Goal: Book appointment/travel/reservation

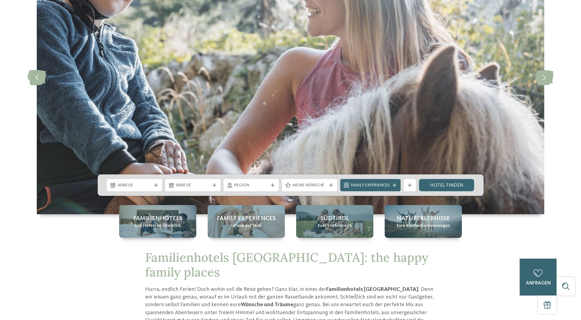
scroll to position [92, 0]
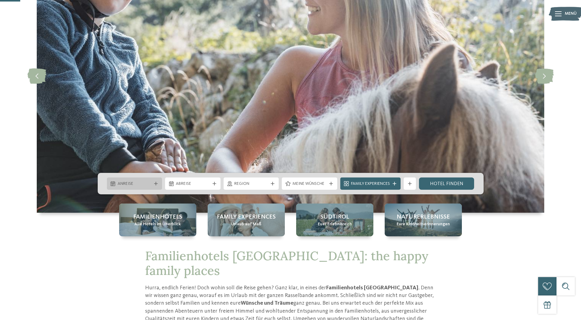
click at [150, 184] on span "Anreise" at bounding box center [135, 184] width 34 height 6
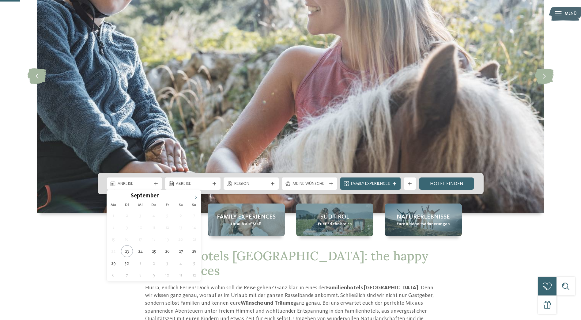
click at [194, 196] on icon at bounding box center [196, 197] width 4 height 4
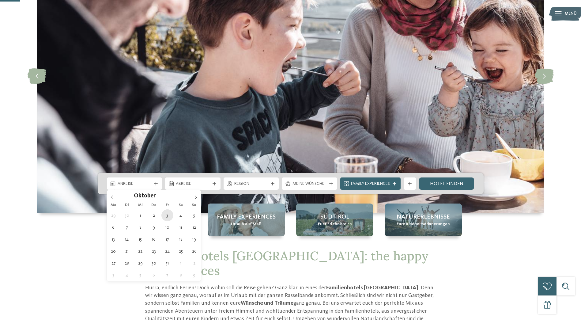
type div "[DATE]"
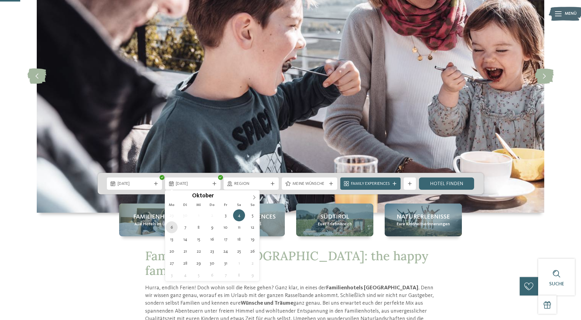
type div "[DATE]"
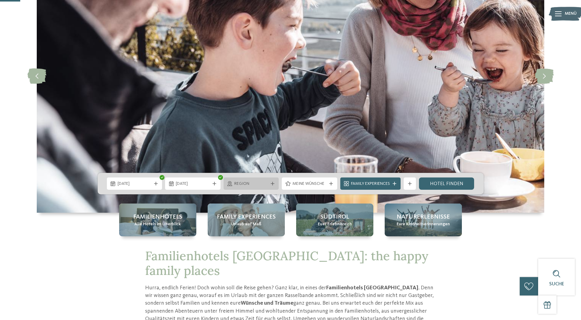
click at [268, 183] on div "Region" at bounding box center [251, 183] width 37 height 7
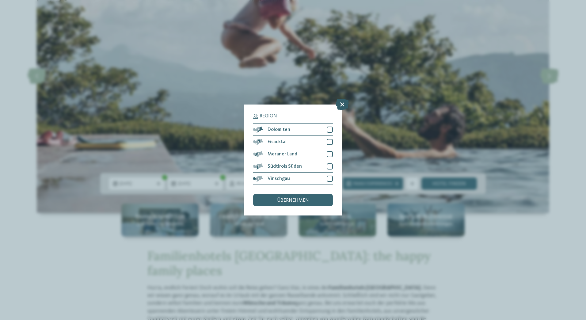
click at [341, 103] on icon at bounding box center [342, 104] width 13 height 11
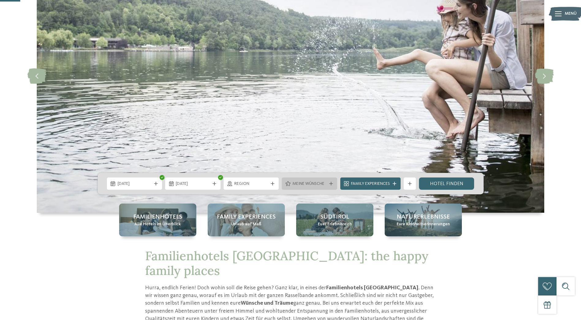
click at [318, 185] on span "Meine Wünsche" at bounding box center [310, 184] width 34 height 6
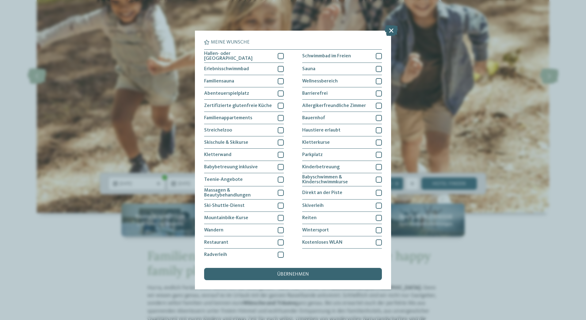
click at [485, 256] on div "Meine Wünsche Hallen- oder Schleusenbad Schwimmbad im Freien" at bounding box center [293, 160] width 586 height 320
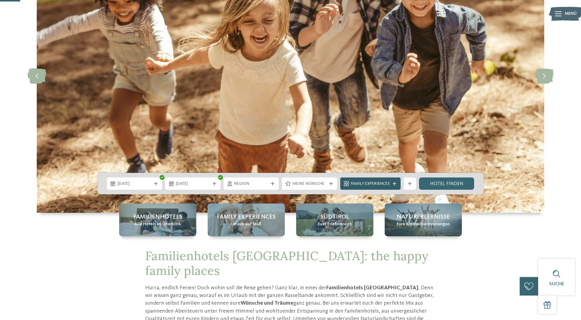
click at [384, 183] on span "Family Experiences" at bounding box center [370, 184] width 39 height 6
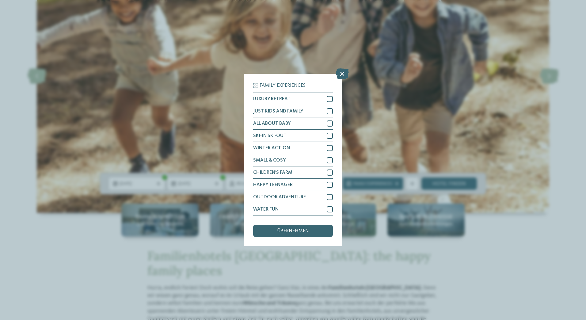
click at [535, 273] on div "Family Experiences LUXURY RETREAT JUST KIDS AND FAMILY" at bounding box center [293, 160] width 586 height 320
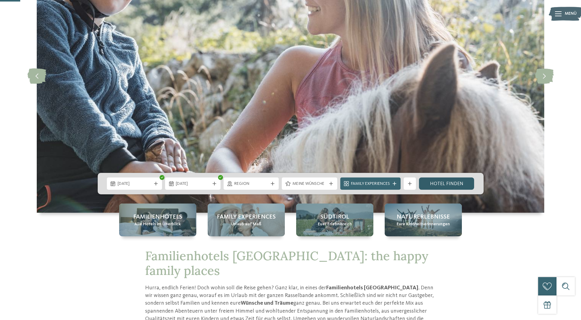
click at [458, 185] on link "Hotel finden" at bounding box center [446, 183] width 55 height 12
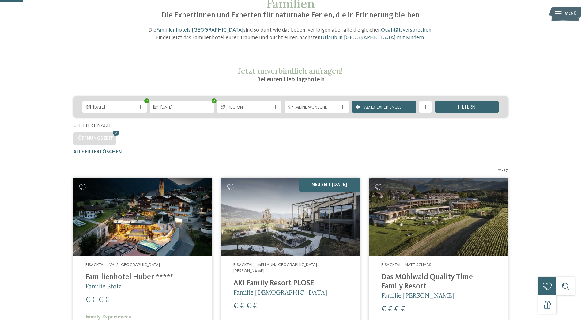
scroll to position [245, 0]
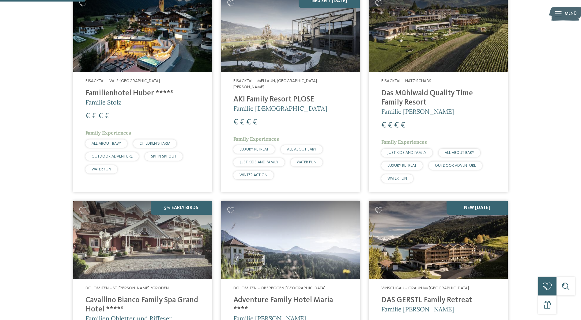
click at [145, 13] on img at bounding box center [142, 33] width 139 height 78
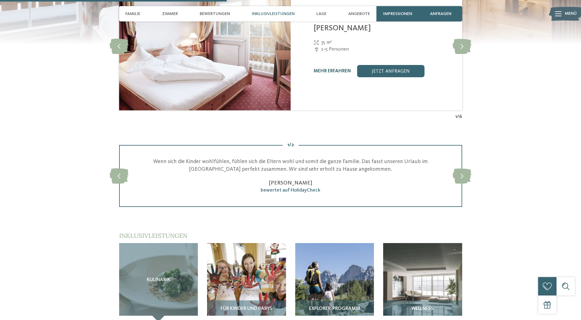
scroll to position [828, 0]
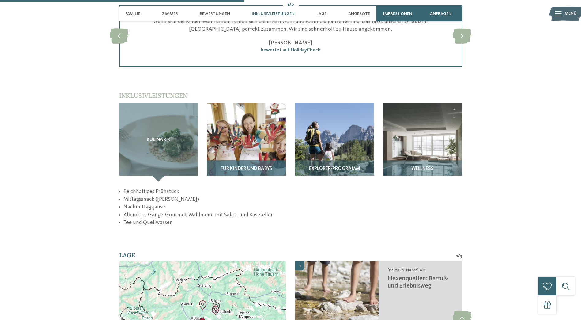
click at [260, 148] on img at bounding box center [246, 142] width 79 height 79
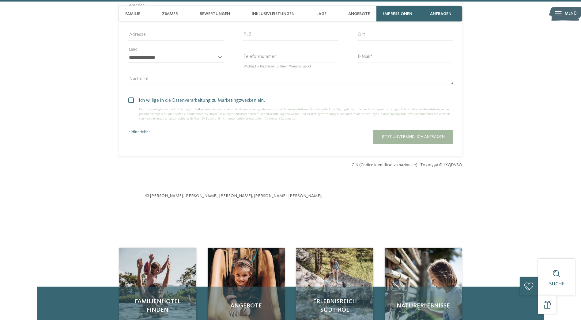
scroll to position [1656, 0]
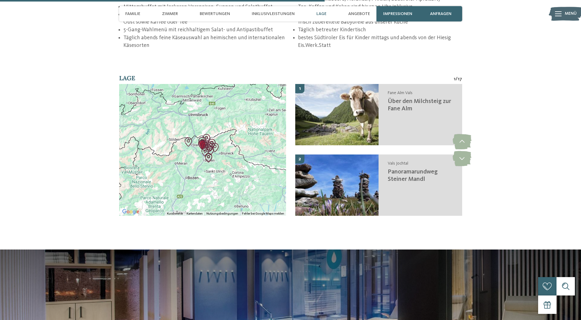
scroll to position [1379, 0]
